Goal: Information Seeking & Learning: Learn about a topic

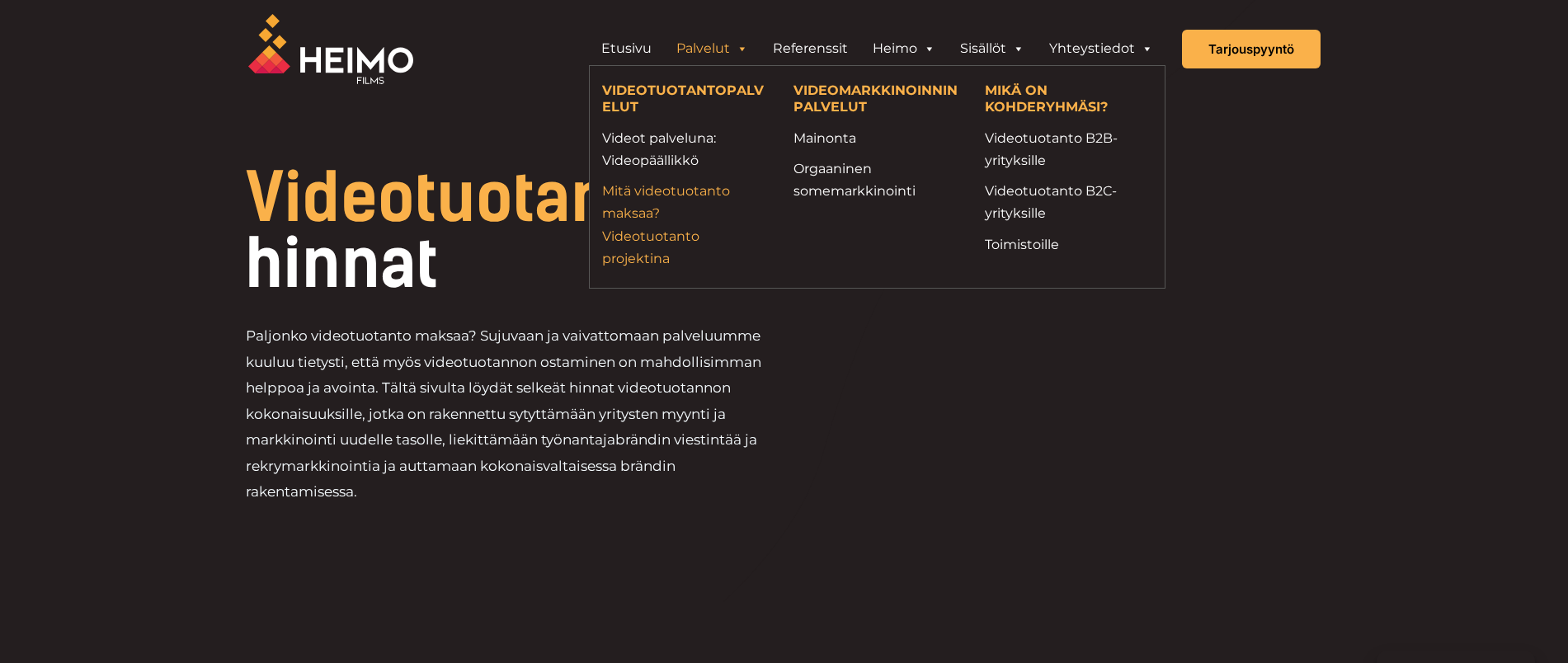
click at [631, 220] on link "Mitä videotuotanto maksaa? Videotuotanto projektina" at bounding box center [685, 224] width 167 height 90
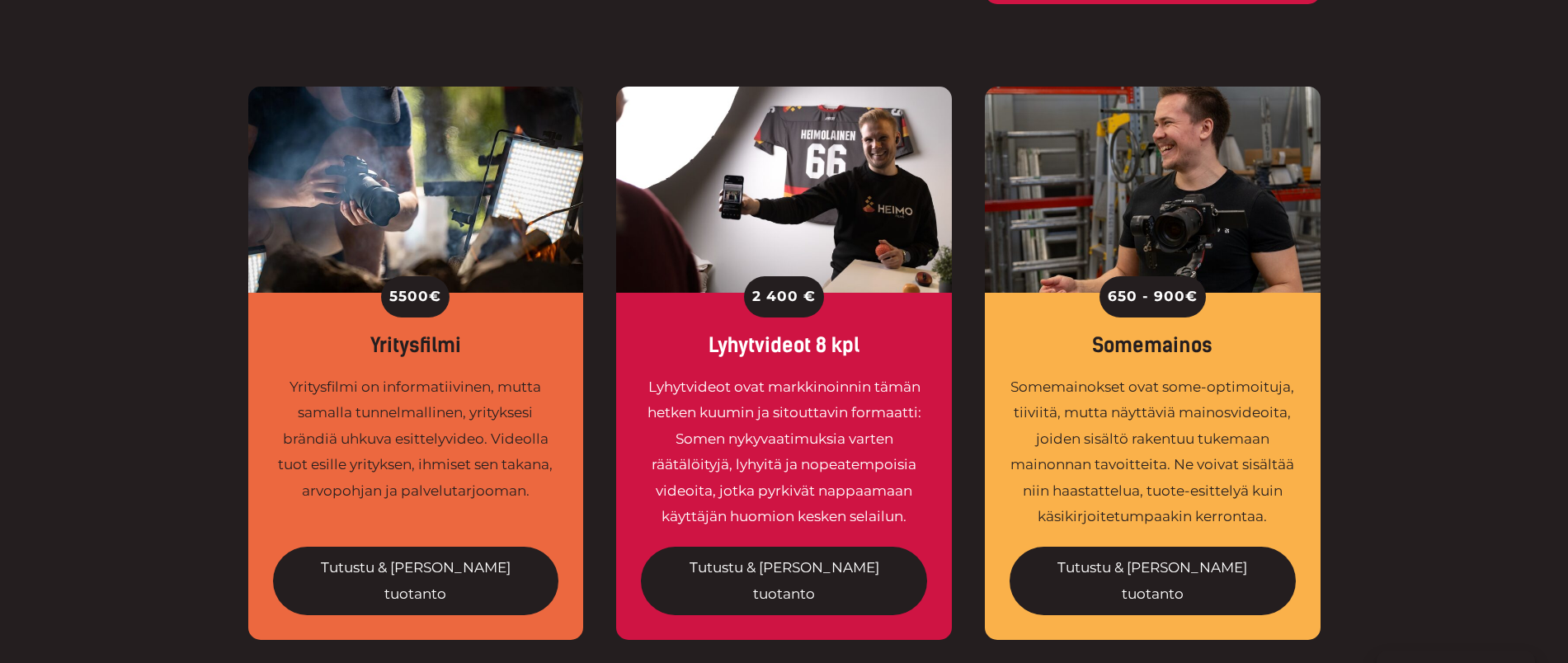
scroll to position [1260, 0]
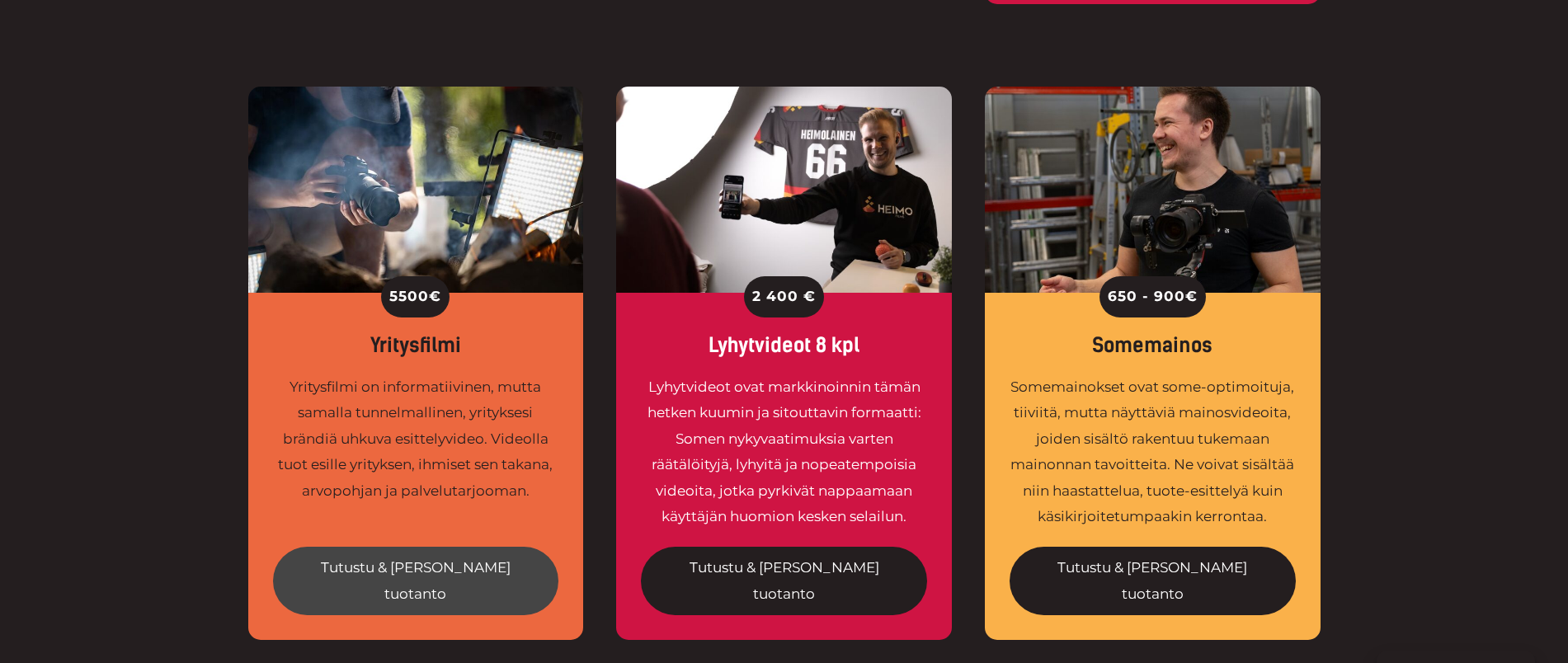
click at [437, 547] on link "Tutustu & [PERSON_NAME] tuotanto" at bounding box center [415, 581] width 287 height 69
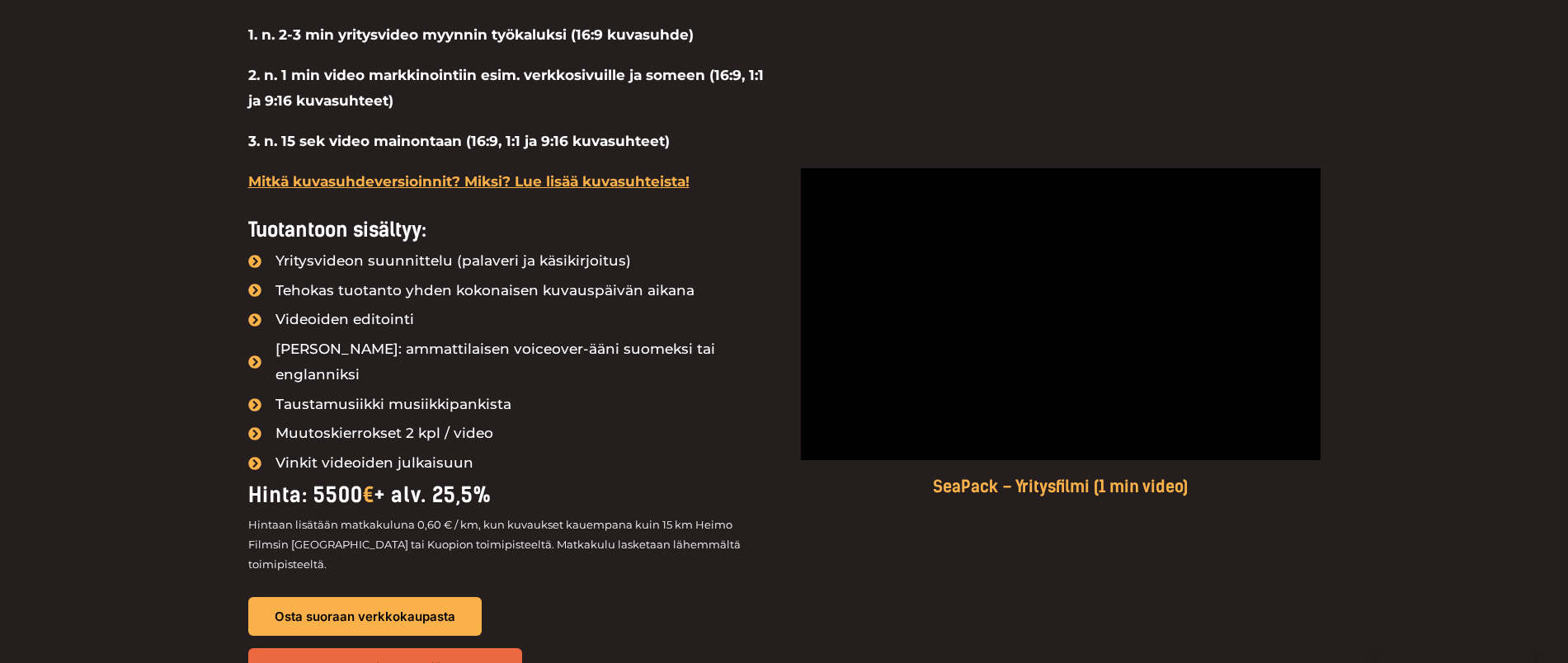
scroll to position [1516, 0]
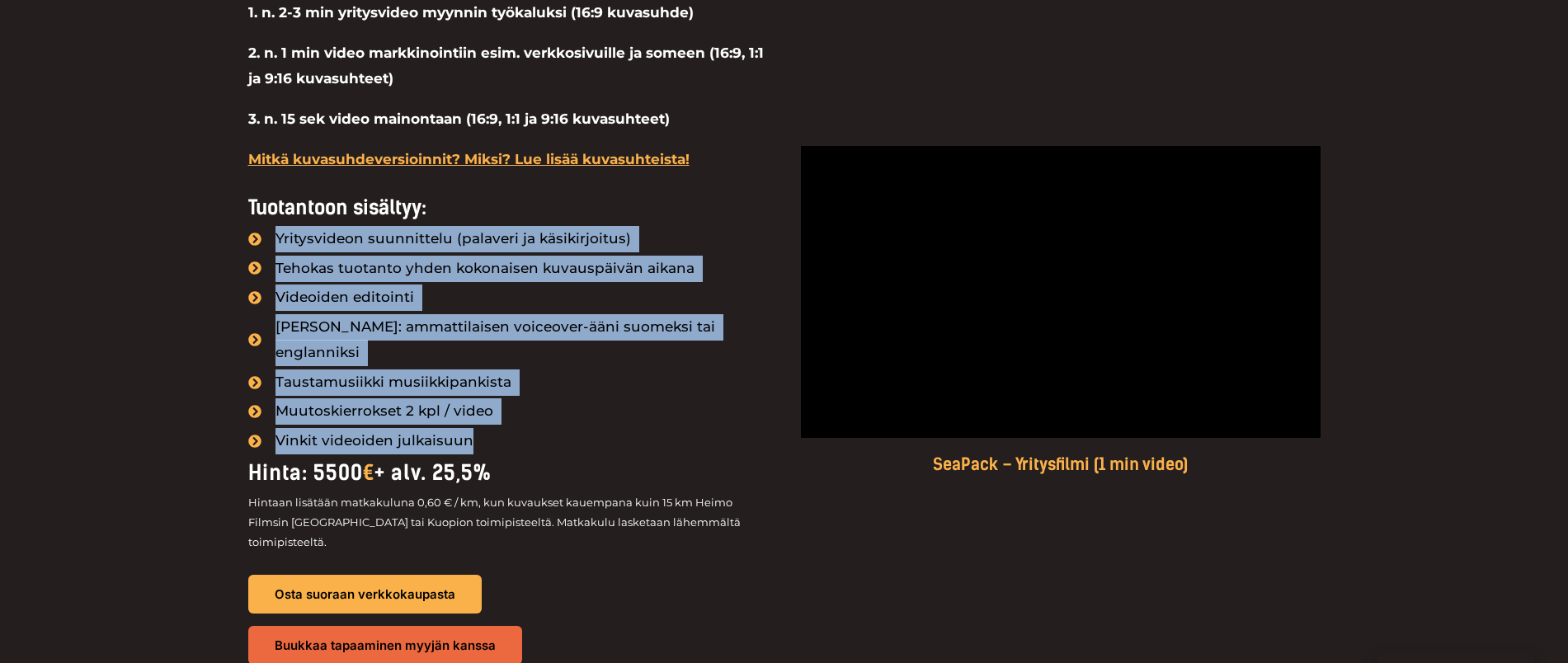
drag, startPoint x: 275, startPoint y: 238, endPoint x: 528, endPoint y: 402, distance: 301.5
click at [528, 402] on ul "Yritysvideon suunnittelu (palaveri ja käsikirjoitus) Tehokas tuotanto yhden kok…" at bounding box center [508, 340] width 519 height 228
click at [528, 428] on li "Vinkit videoiden julkaisuun" at bounding box center [508, 441] width 519 height 26
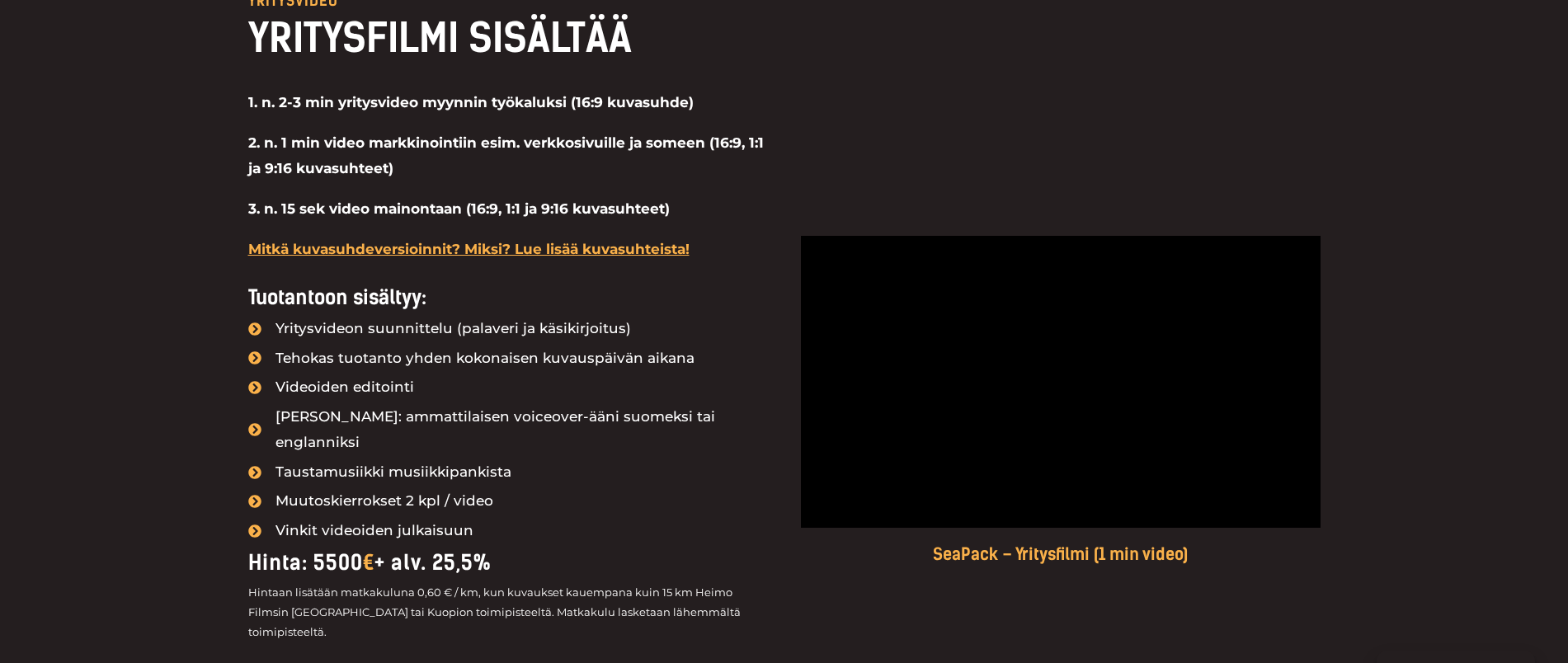
scroll to position [1425, 0]
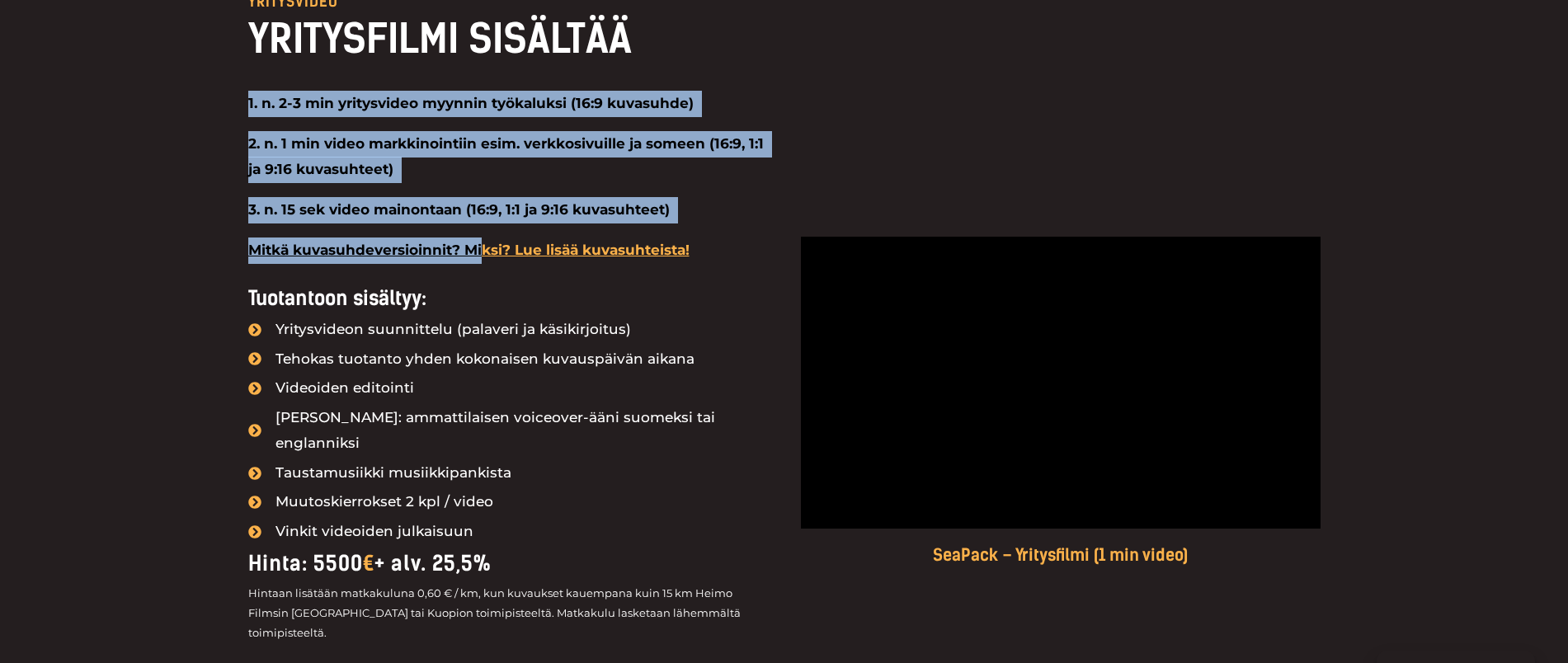
drag, startPoint x: 249, startPoint y: 101, endPoint x: 479, endPoint y: 236, distance: 266.7
click at [479, 236] on div "1. n. 2-3 min yritysvideo myynnin työkaluksi (16:9 kuvasuhde) 2. n. 1 min video…" at bounding box center [508, 181] width 519 height 180
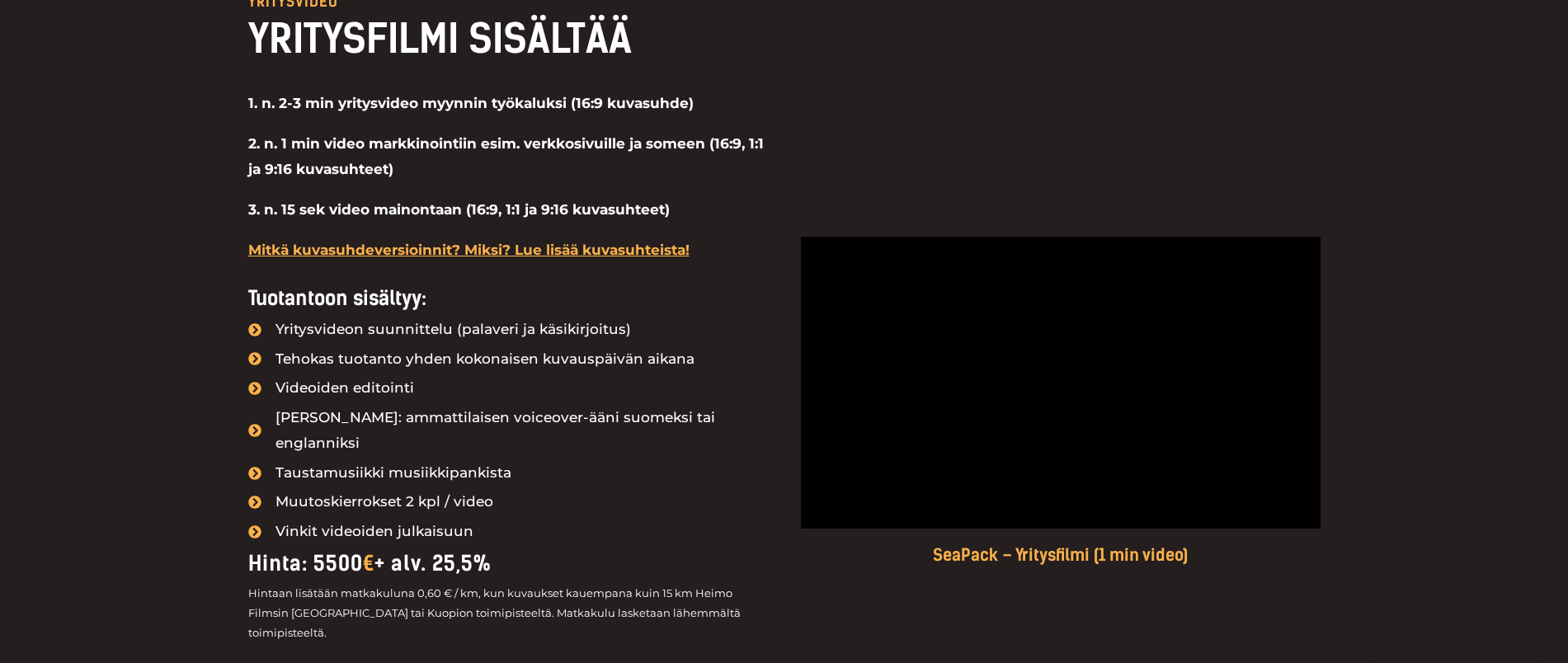
click at [472, 332] on span "Yritysvideon suunnittelu (palaveri ja käsikirjoitus)" at bounding box center [452, 330] width 360 height 26
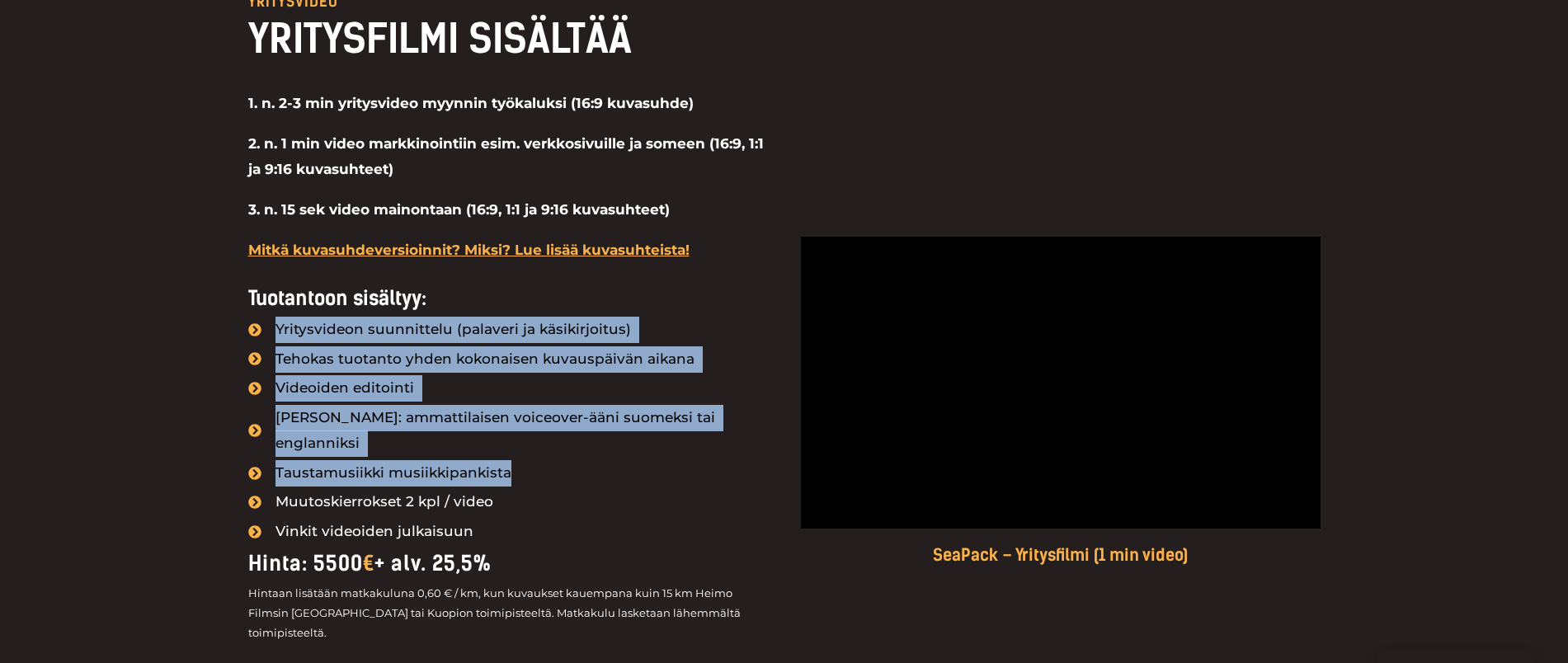
drag, startPoint x: 248, startPoint y: 325, endPoint x: 598, endPoint y: 452, distance: 372.3
click at [598, 452] on ul "Yritysvideon suunnittelu (palaveri ja käsikirjoitus) Tehokas tuotanto yhden kok…" at bounding box center [508, 431] width 519 height 228
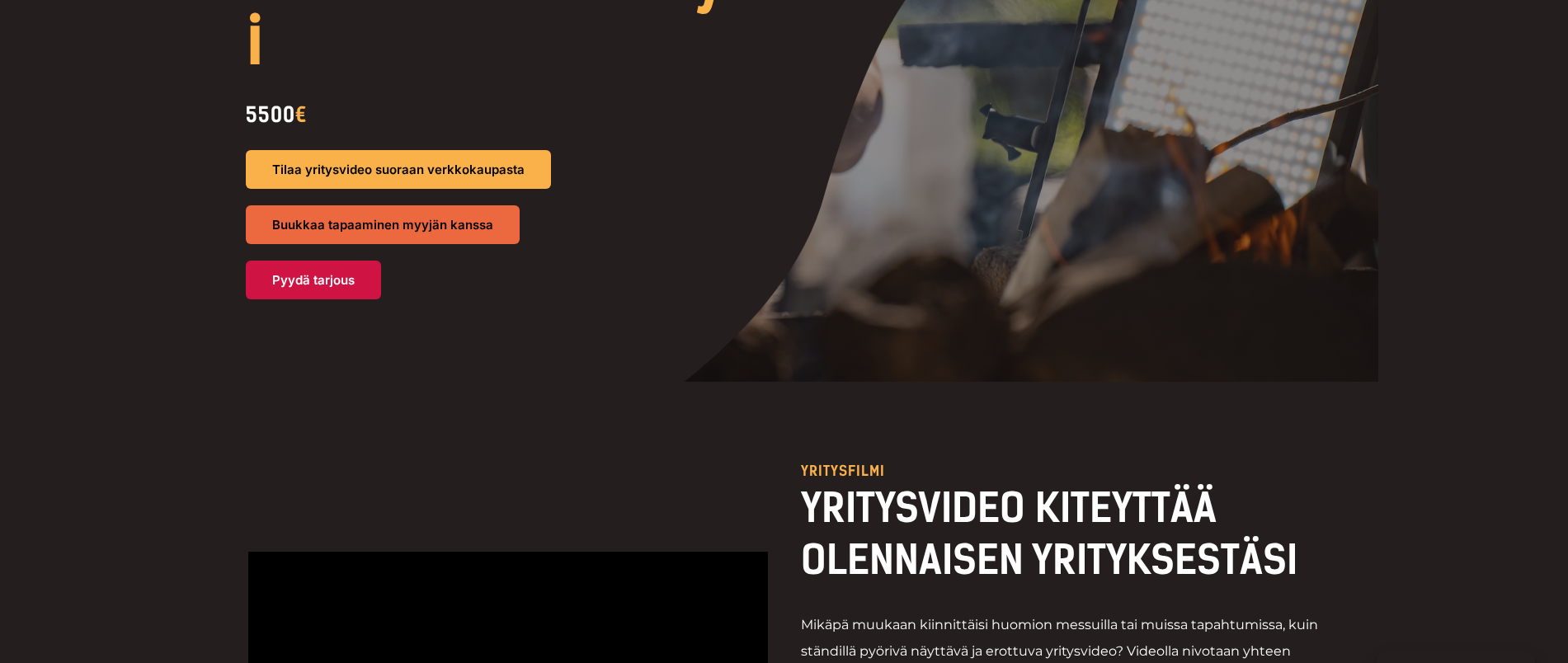
scroll to position [0, 0]
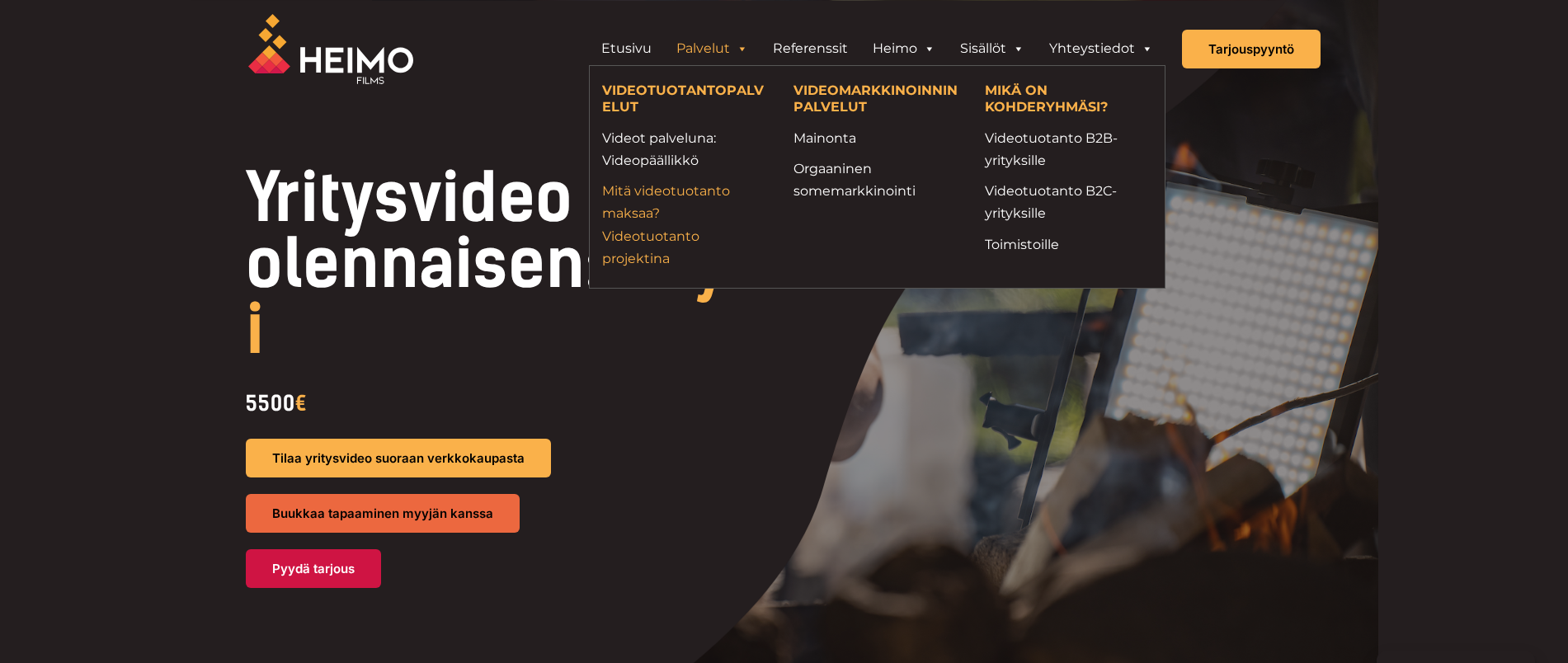
click at [659, 228] on link "Mitä videotuotanto maksaa? Videotuotanto projektina" at bounding box center [685, 224] width 167 height 90
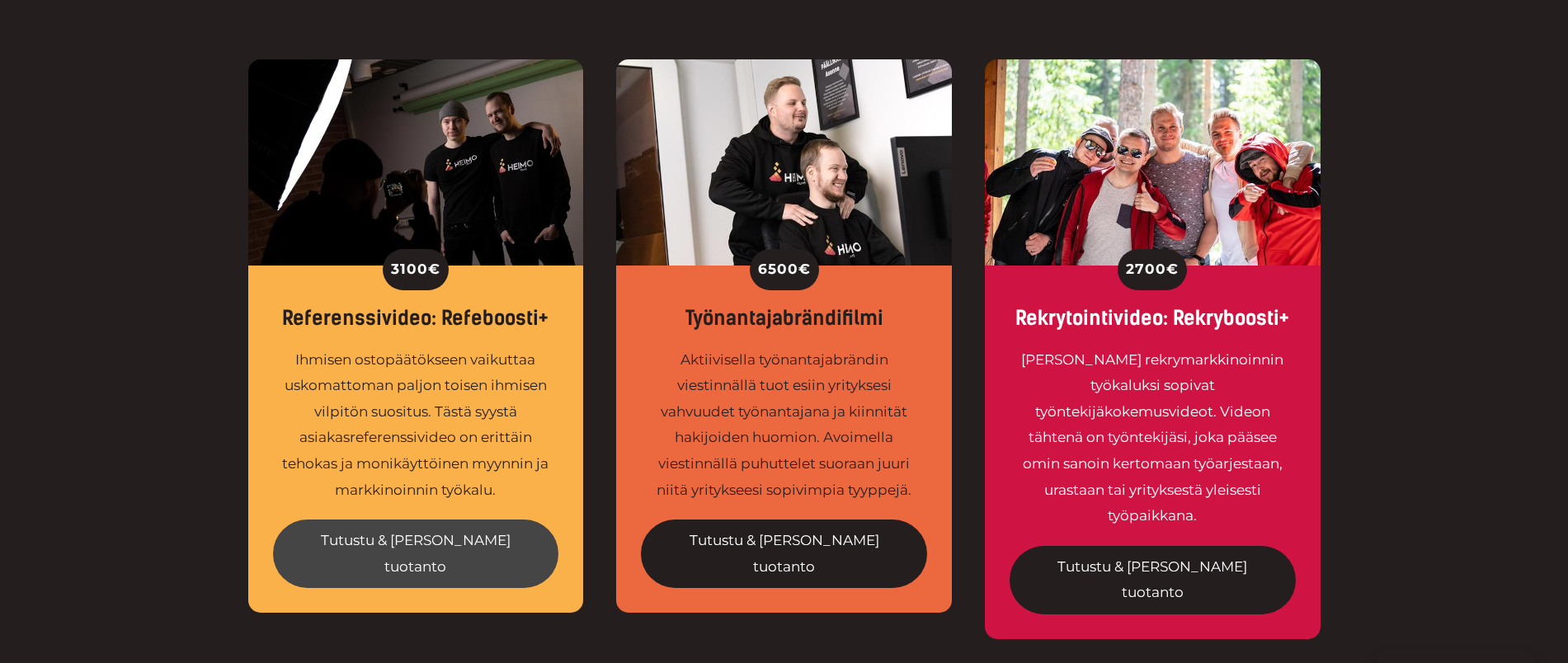
click at [451, 529] on link "Tutustu & [PERSON_NAME] tuotanto" at bounding box center [415, 554] width 287 height 69
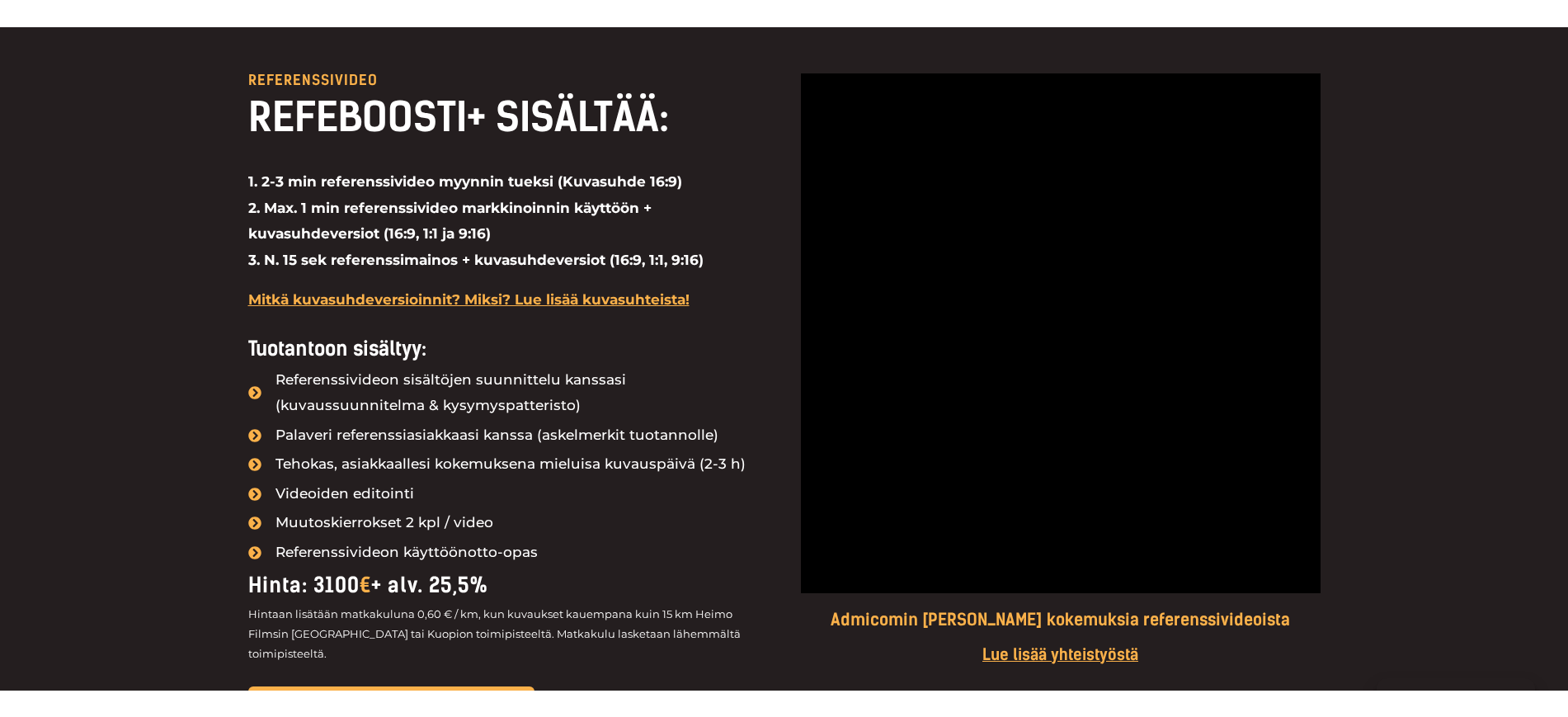
scroll to position [1386, 0]
